Goal: Information Seeking & Learning: Learn about a topic

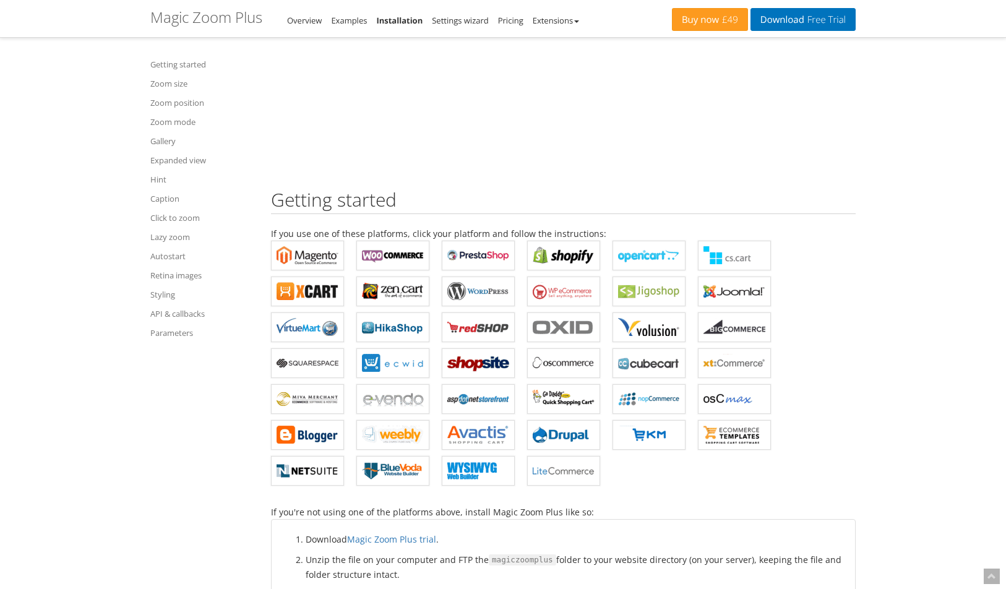
scroll to position [315, 0]
click at [570, 250] on b "Magic Zoom Plus for Shopify" at bounding box center [563, 255] width 62 height 19
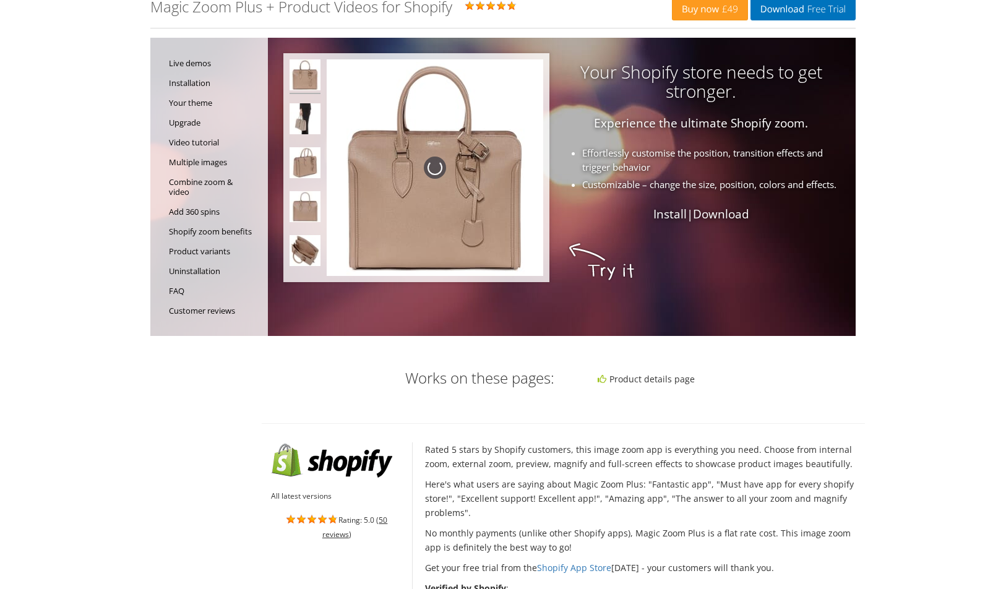
scroll to position [43, 0]
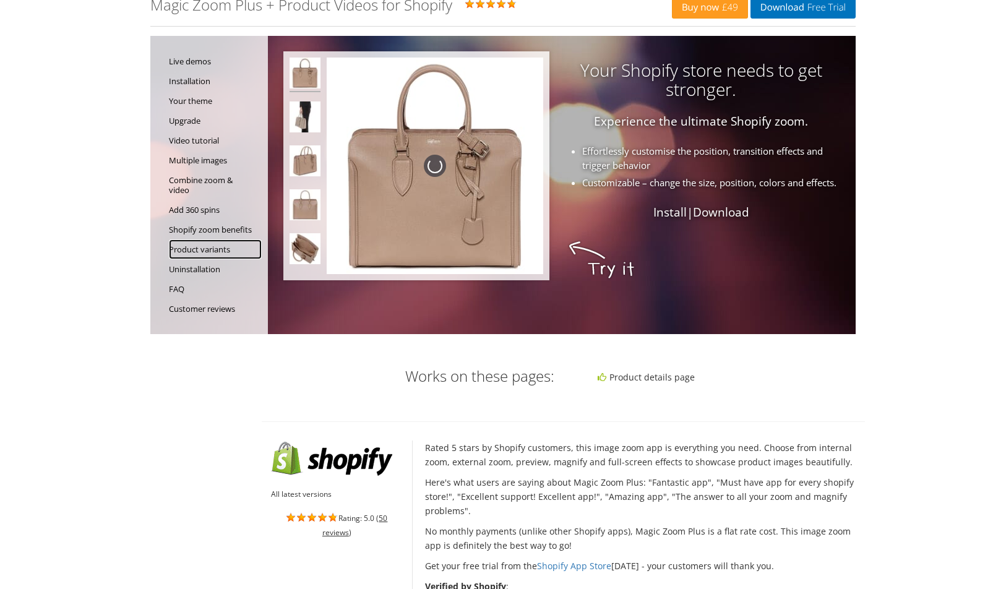
click at [203, 251] on link "Product variants" at bounding box center [215, 249] width 93 height 20
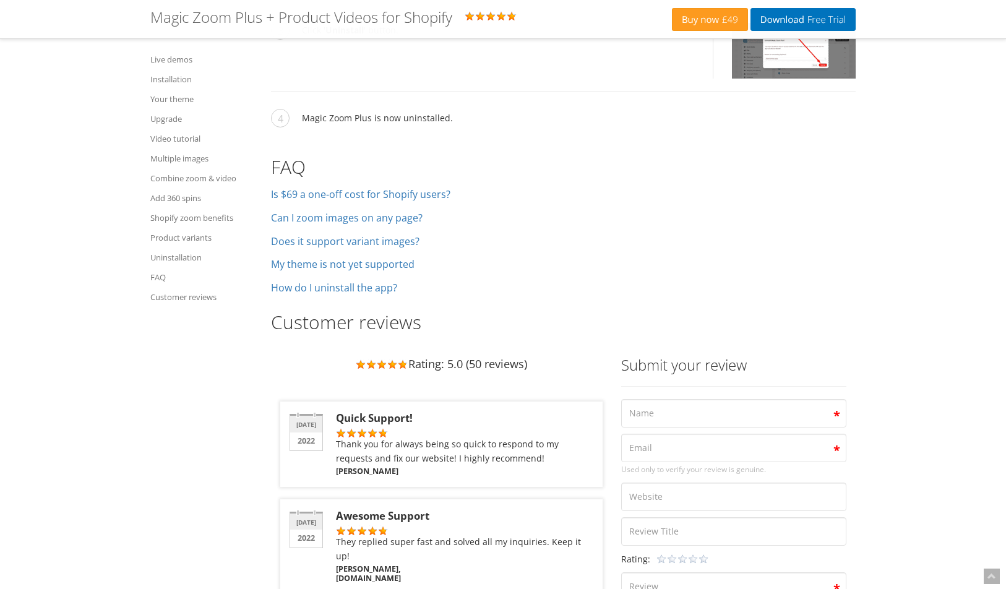
scroll to position [8036, 0]
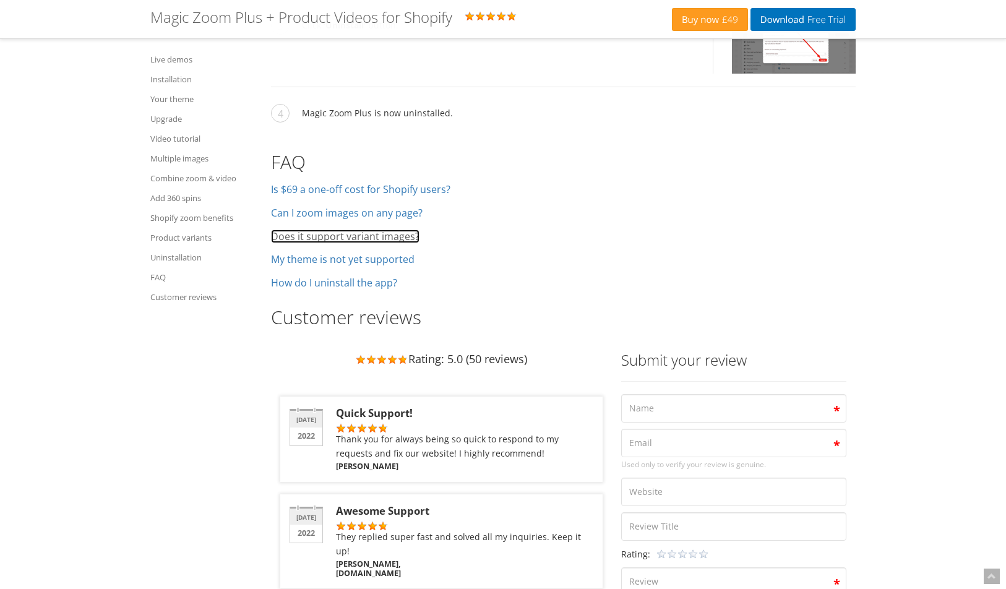
click at [331, 243] on link "Does it support variant images?" at bounding box center [345, 236] width 148 height 14
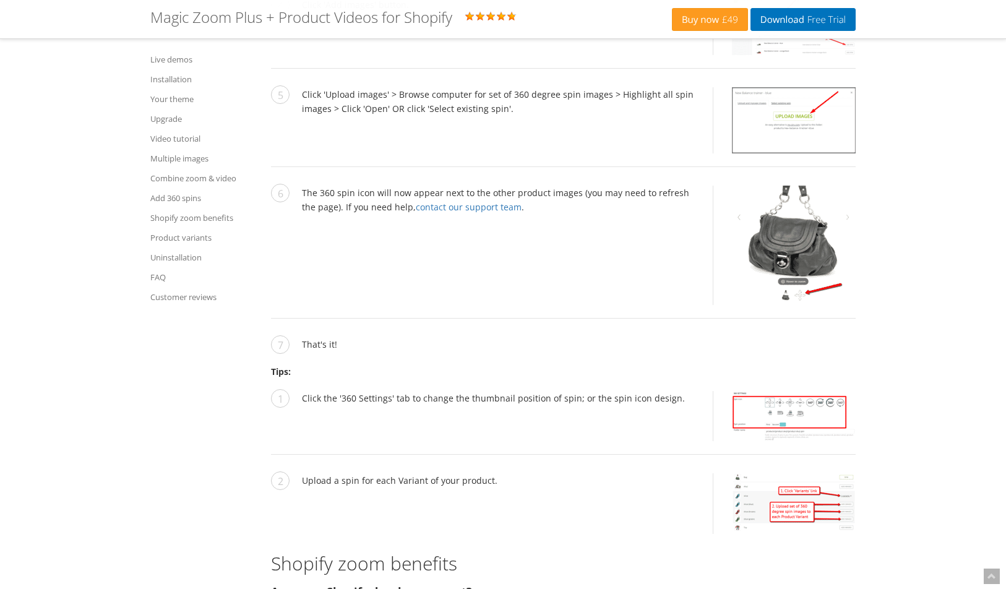
scroll to position [6253, 0]
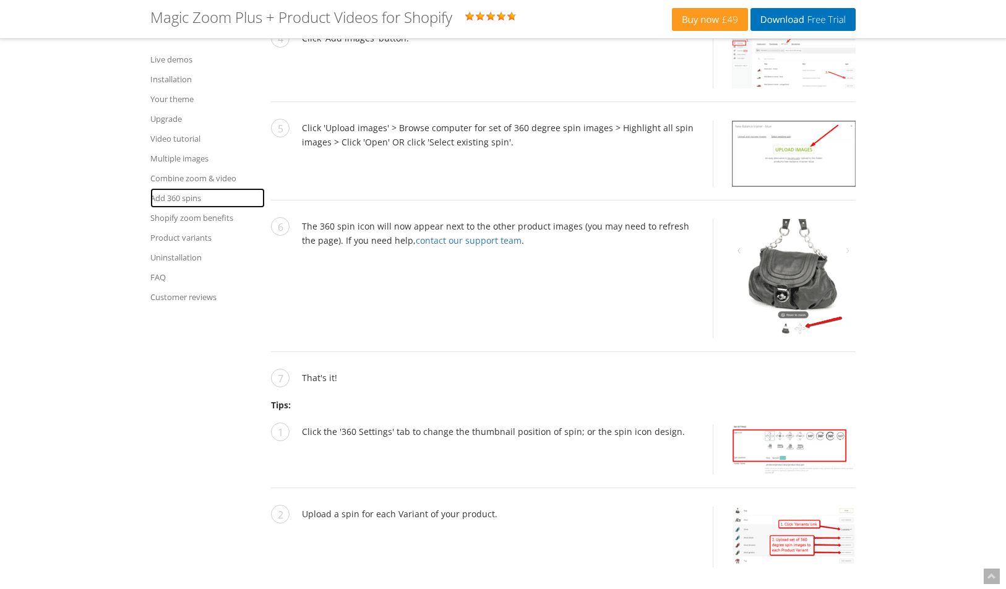
click at [182, 200] on link "Add 360 spins" at bounding box center [207, 198] width 114 height 20
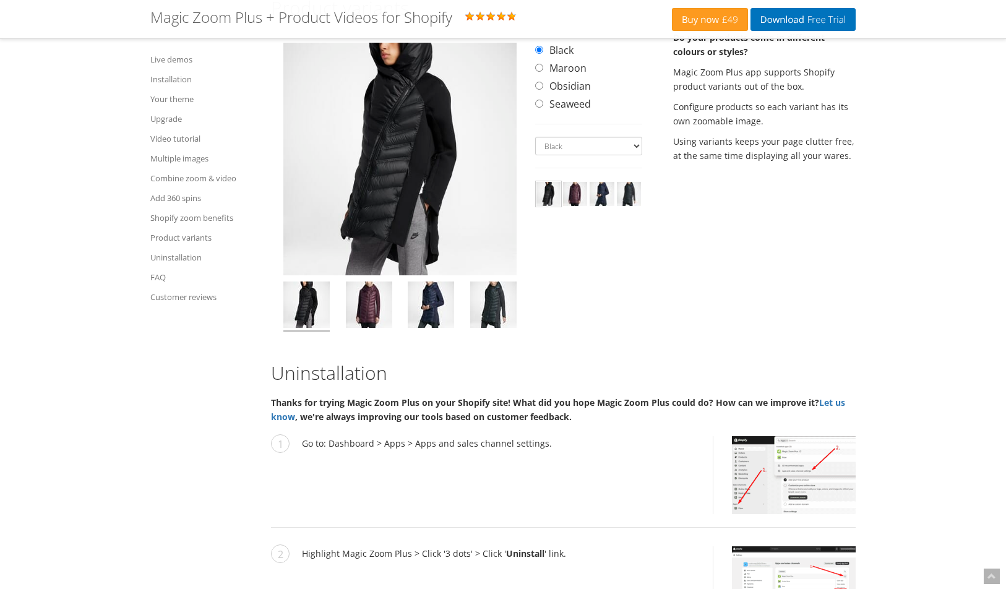
scroll to position [7421, 0]
